Goal: Find specific page/section: Find specific page/section

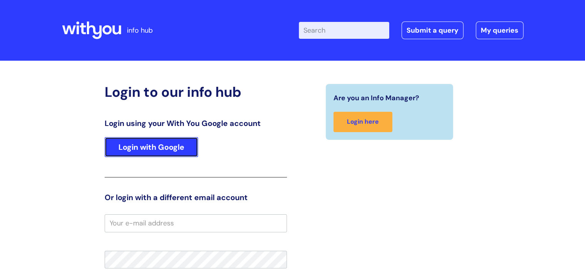
click at [158, 151] on link "Login with Google" at bounding box center [151, 147] width 93 height 20
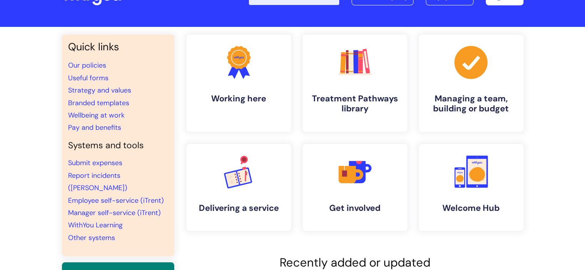
scroll to position [33, 0]
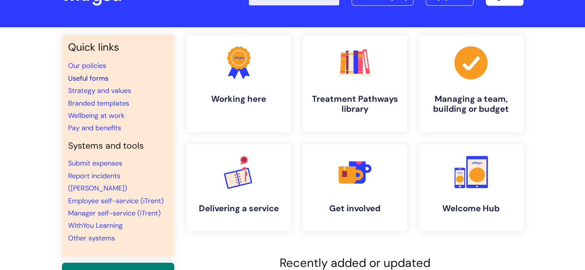
click at [88, 77] on link "Useful forms" at bounding box center [88, 78] width 40 height 9
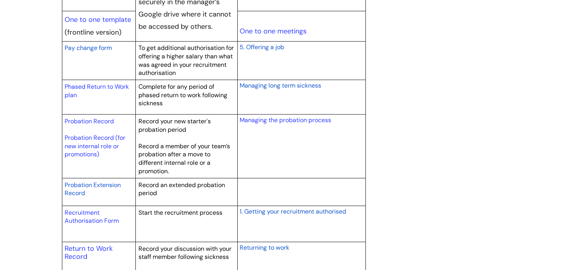
scroll to position [1013, 0]
click at [88, 219] on link "Recruitment Authorisation Form" at bounding box center [92, 217] width 54 height 17
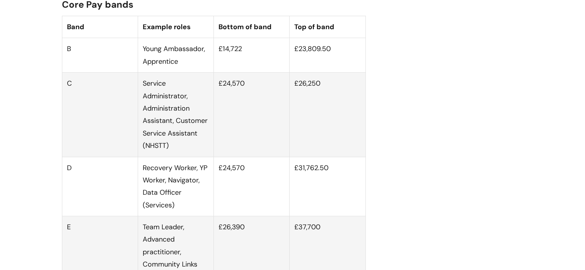
scroll to position [490, 0]
